Goal: Task Accomplishment & Management: Manage account settings

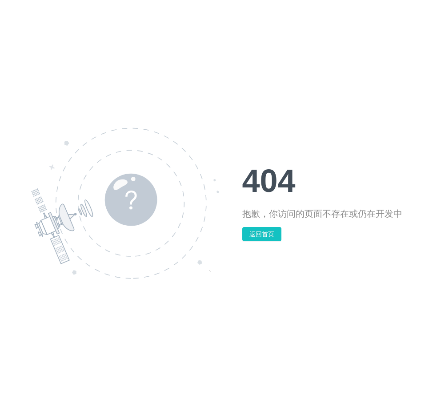
click at [113, 108] on div "404 抱歉，你访问的页面不存在或仍在开发中 返回首页" at bounding box center [216, 203] width 433 height 406
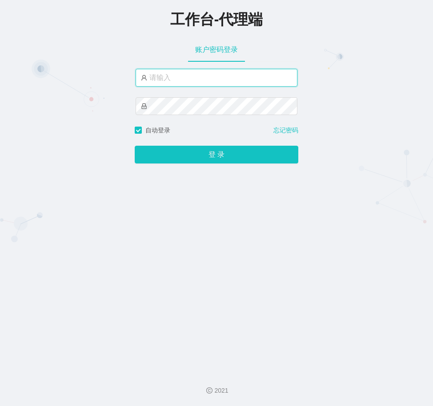
click at [167, 78] on input "text" at bounding box center [217, 78] width 162 height 18
paste input "sanzang1"
type input "sanzang1"
click at [187, 147] on div "登 录" at bounding box center [217, 149] width 164 height 28
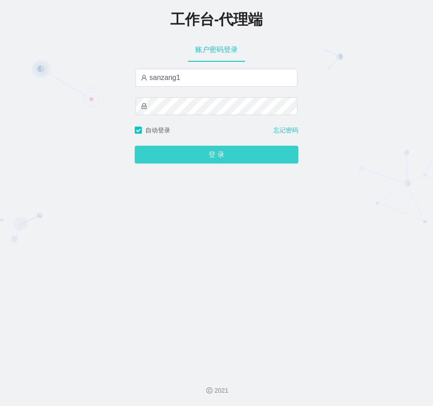
click at [186, 154] on button "登 录" at bounding box center [217, 155] width 164 height 18
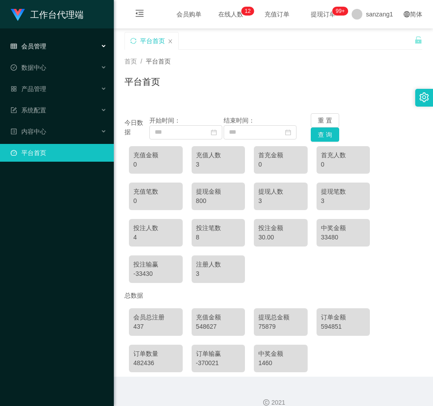
click at [63, 44] on div "会员管理" at bounding box center [57, 46] width 114 height 18
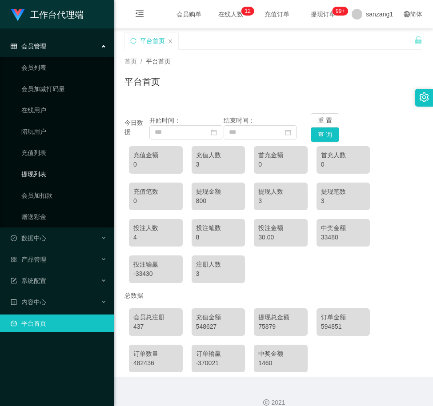
click at [53, 171] on link "提现列表" at bounding box center [63, 174] width 85 height 18
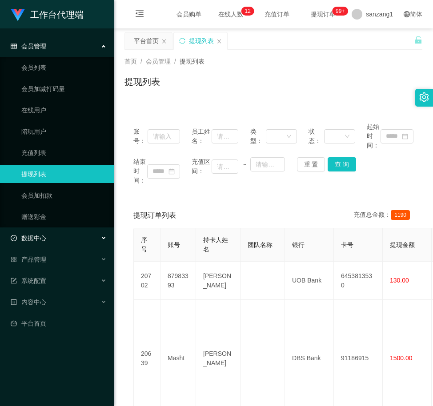
click at [58, 236] on div "数据中心" at bounding box center [57, 238] width 114 height 18
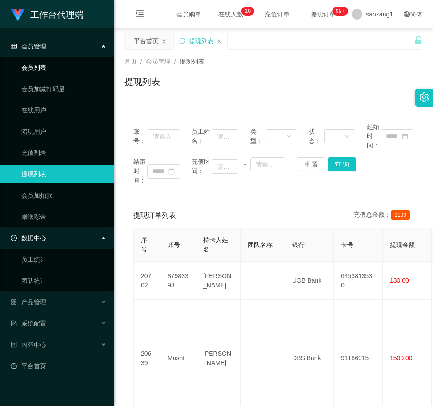
click at [54, 71] on link "会员列表" at bounding box center [63, 68] width 85 height 18
